Goal: Register for event/course

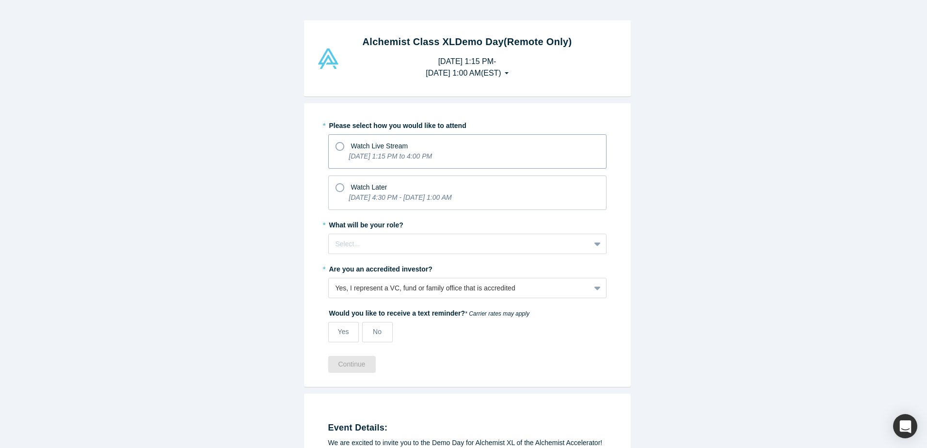
click at [349, 159] on icon "[DATE] 1:15 PM to 4:00 PM" at bounding box center [390, 156] width 83 height 8
click at [0, 0] on input "Watch Live Stream [DATE] 1:15 PM to 4:00 PM" at bounding box center [0, 0] width 0 height 0
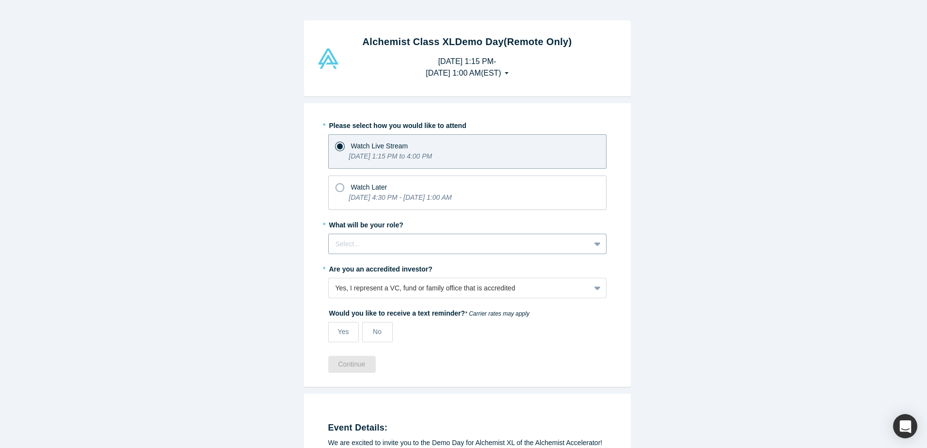
click at [415, 254] on div "Select..." at bounding box center [467, 244] width 278 height 20
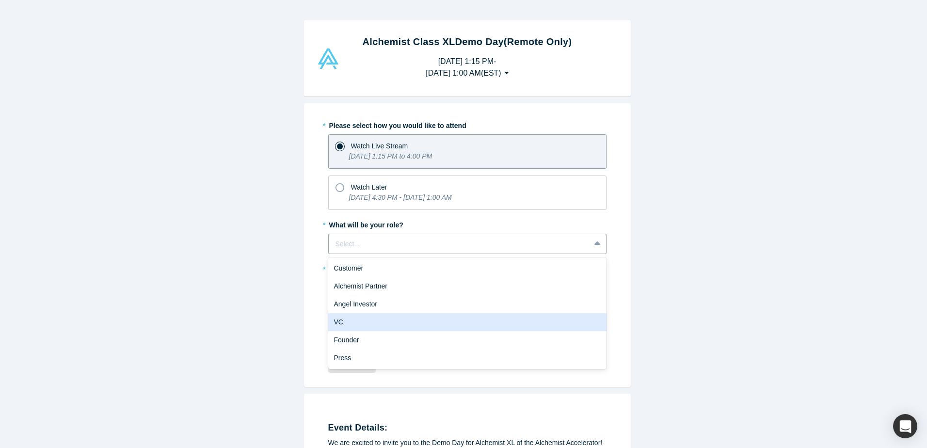
click at [425, 322] on div "VC" at bounding box center [467, 322] width 278 height 18
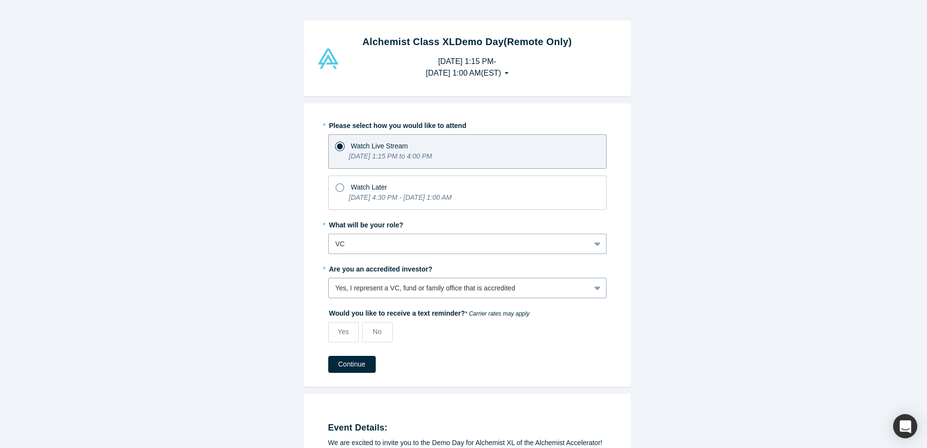
click at [575, 293] on div "Yes, I represent a VC, fund or family office that is accredited" at bounding box center [460, 288] width 248 height 10
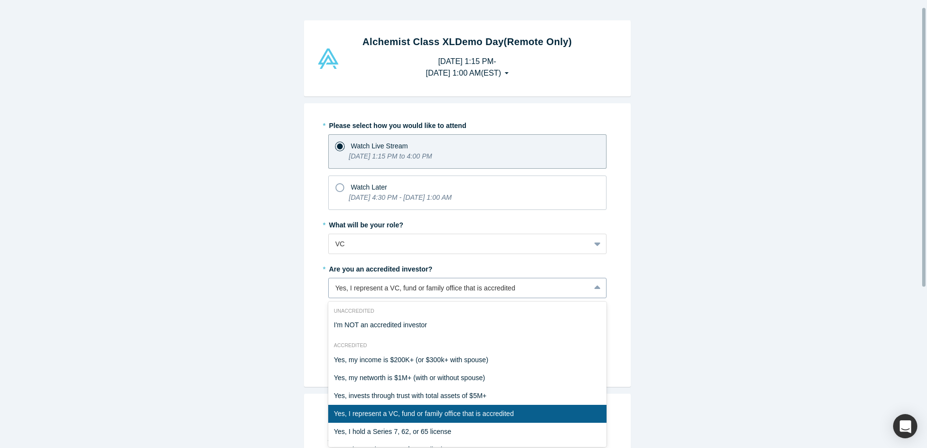
scroll to position [48, 0]
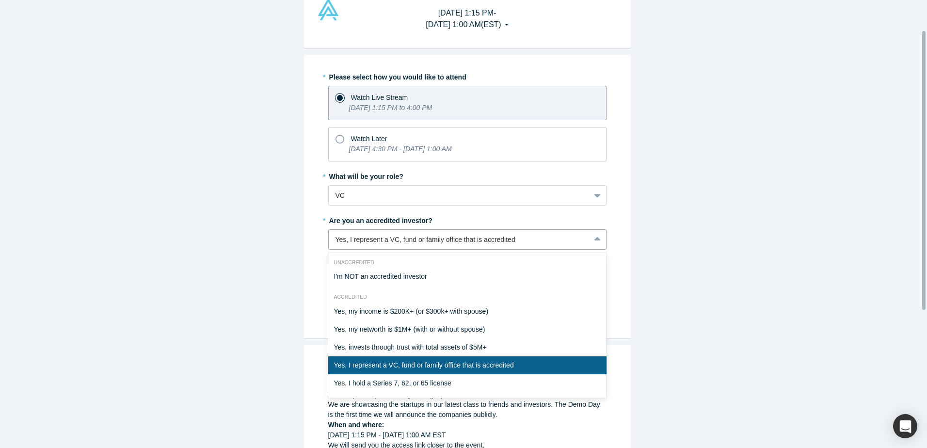
click at [543, 362] on div "Yes, I represent a VC, fund or family office that is accredited" at bounding box center [467, 365] width 278 height 18
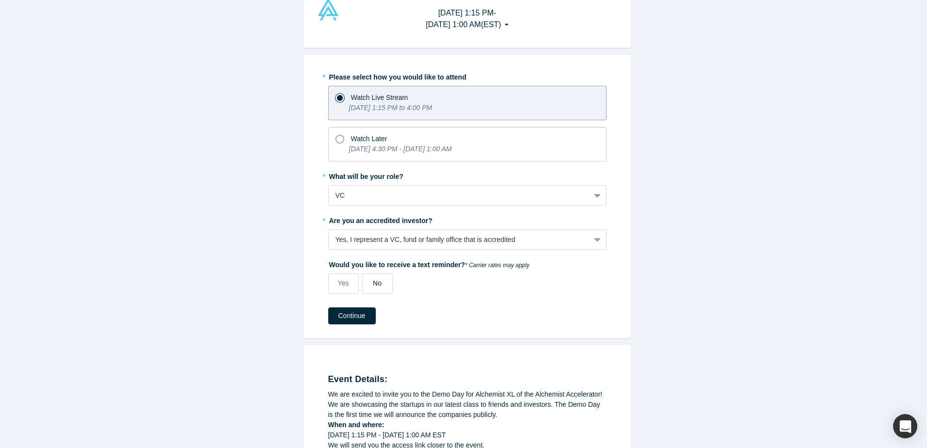
click at [376, 286] on span "No" at bounding box center [377, 283] width 9 height 8
click at [0, 0] on input "No" at bounding box center [0, 0] width 0 height 0
click at [364, 315] on button "Continue" at bounding box center [352, 315] width 48 height 17
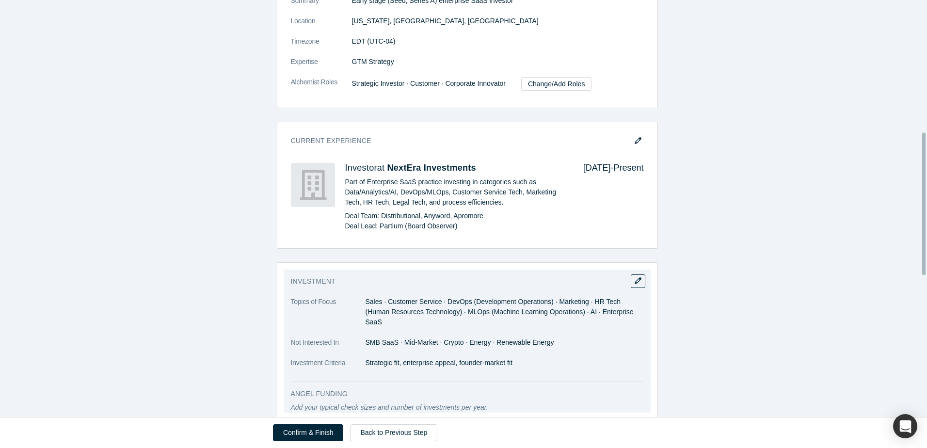
scroll to position [533, 0]
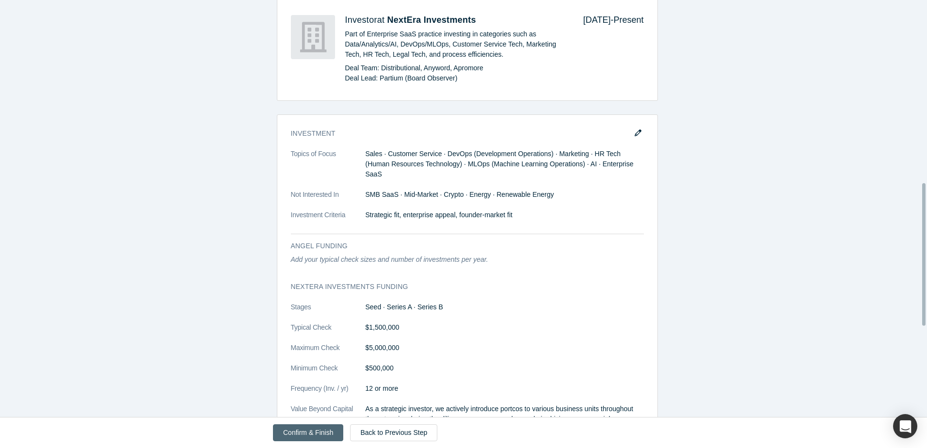
click at [300, 431] on button "Confirm & Finish" at bounding box center [308, 432] width 70 height 17
